Goal: Browse casually: Explore the website without a specific task or goal

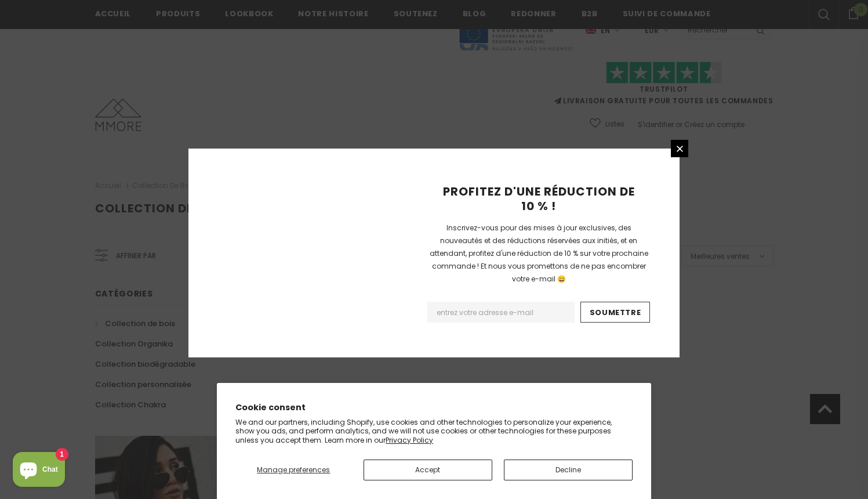
scroll to position [718, 0]
